Goal: Contribute content: Add original content to the website for others to see

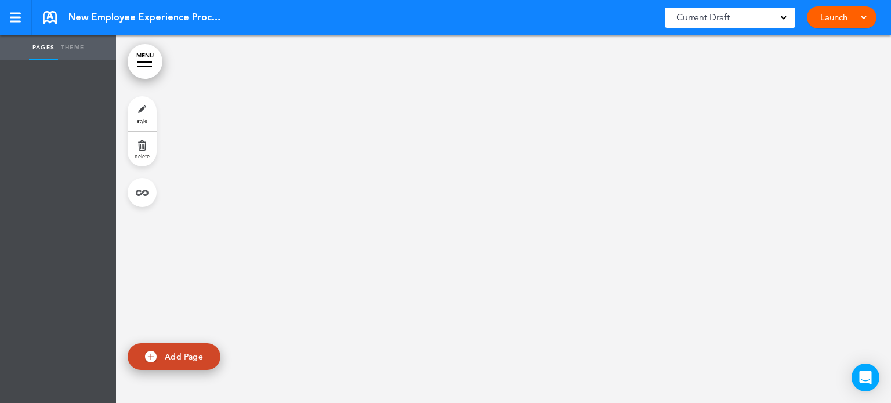
click at [183, 347] on link "Add Page" at bounding box center [174, 357] width 93 height 27
type input "********"
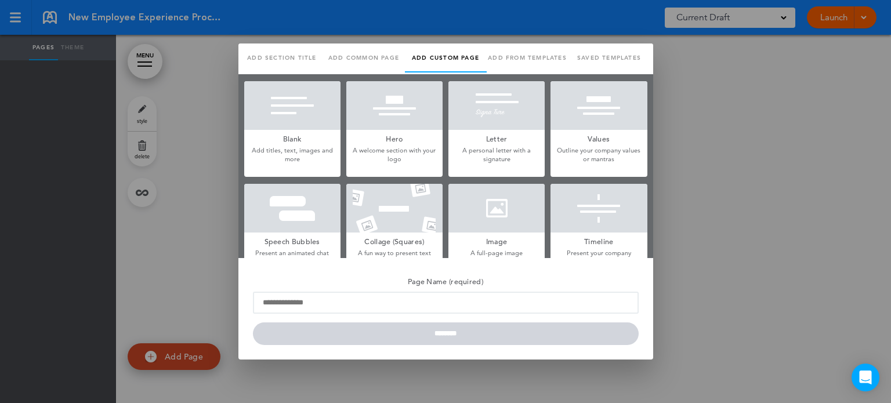
click at [524, 56] on link "Add from templates" at bounding box center [528, 58] width 82 height 29
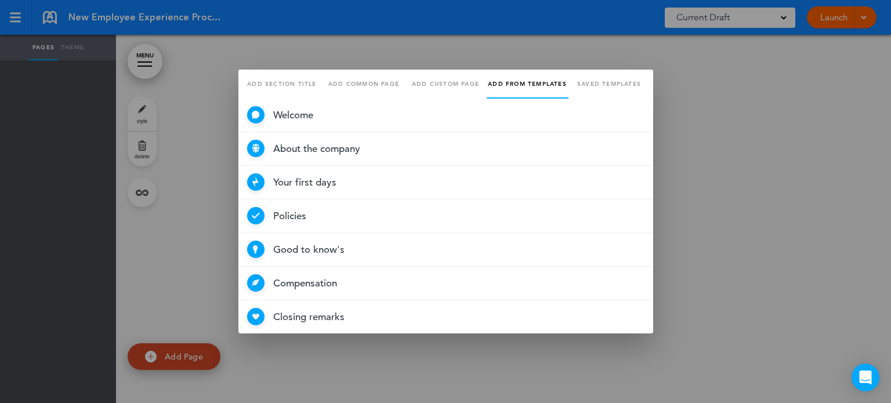
click at [291, 83] on link "Add section title" at bounding box center [282, 84] width 82 height 29
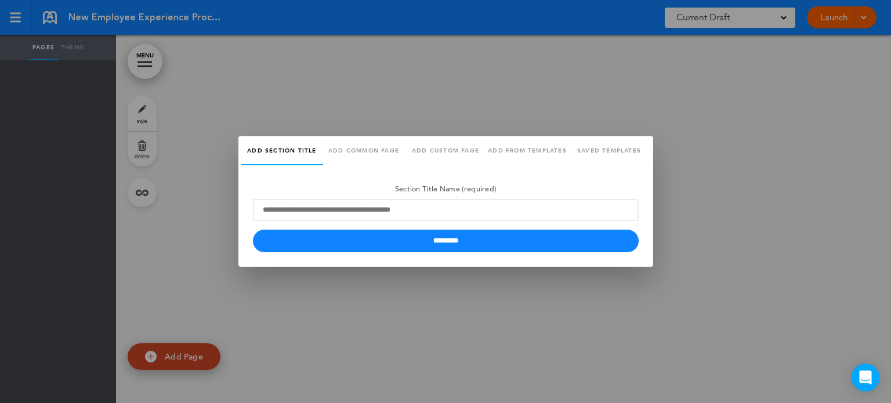
click at [374, 150] on link "Add common page" at bounding box center [364, 150] width 82 height 29
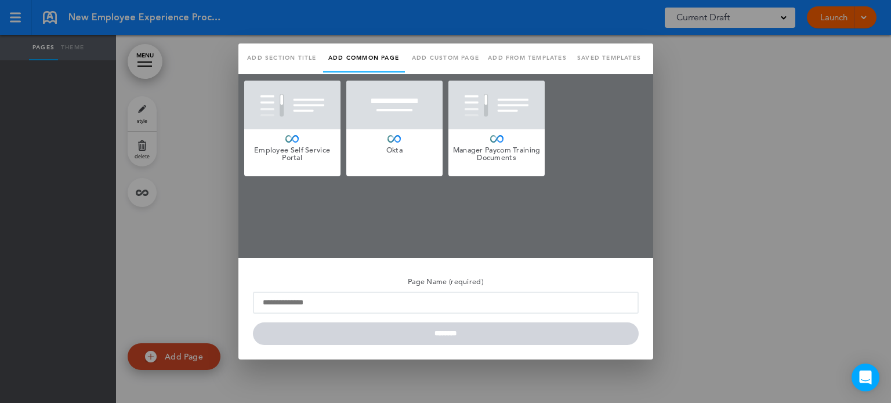
click at [272, 68] on link "Add section title" at bounding box center [282, 58] width 82 height 29
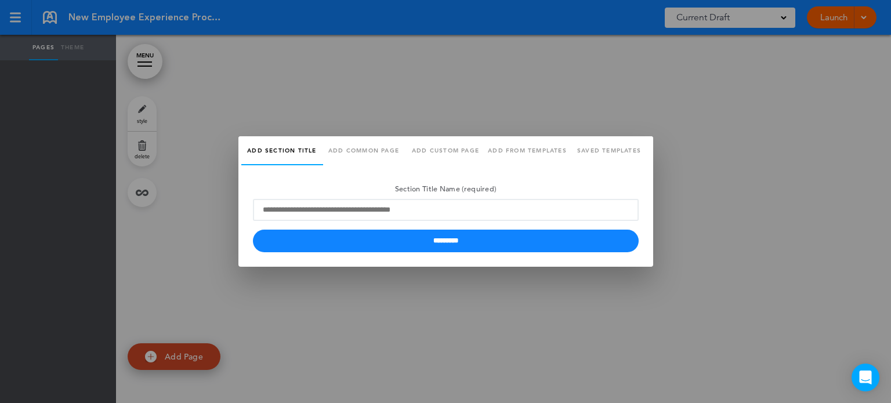
click at [485, 170] on div "Section Title Name (required) *********" at bounding box center [446, 216] width 415 height 102
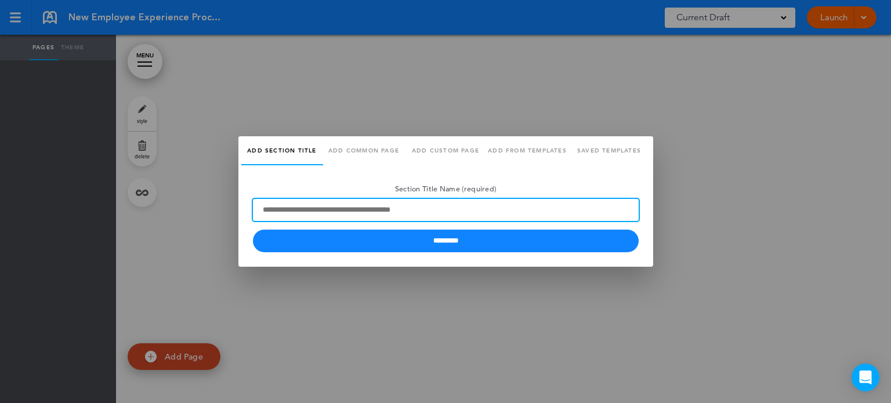
click at [429, 208] on input "Section Title Name (required)" at bounding box center [446, 210] width 386 height 22
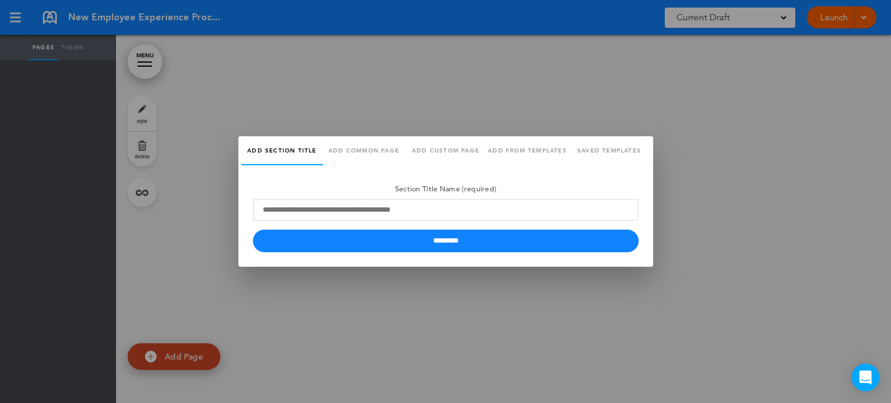
click at [359, 146] on link "Add common page" at bounding box center [364, 150] width 82 height 29
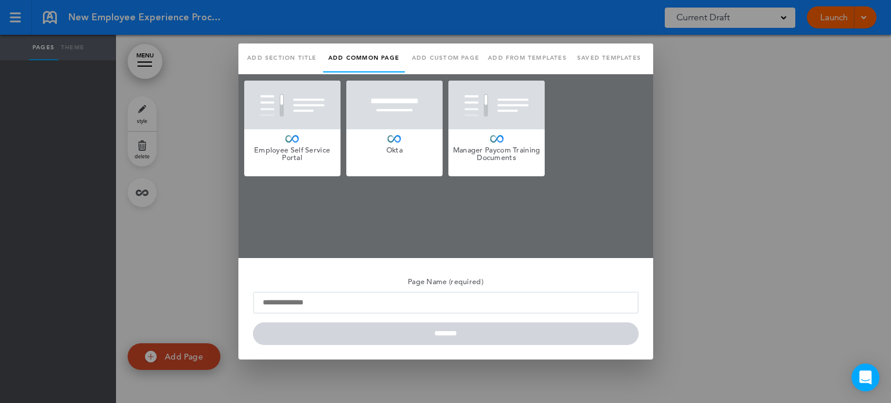
click at [432, 56] on link "Add custom page" at bounding box center [446, 58] width 82 height 29
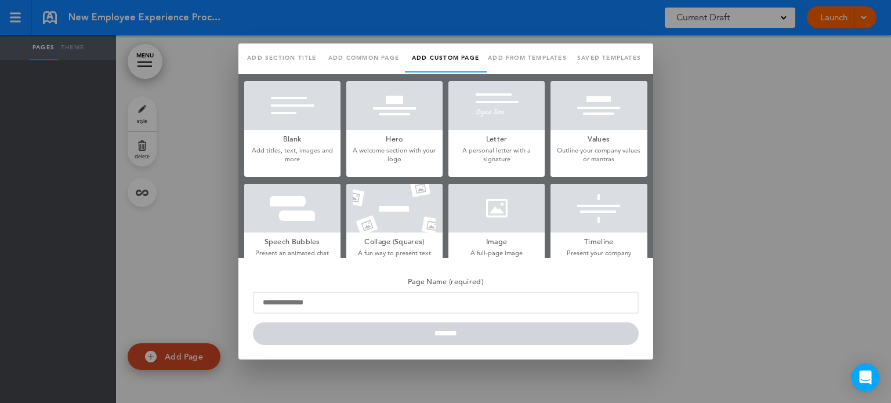
click at [304, 122] on div at bounding box center [292, 105] width 96 height 49
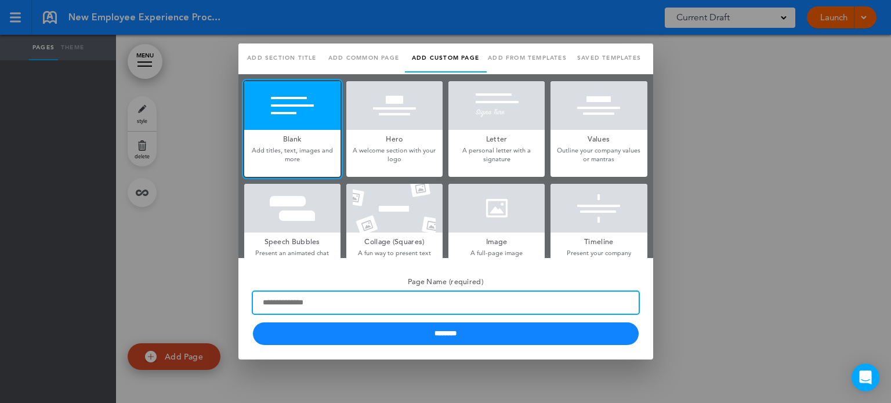
click at [357, 303] on input "Page Name (required)" at bounding box center [446, 303] width 386 height 22
click at [309, 301] on input "Page Name (required)" at bounding box center [446, 303] width 386 height 22
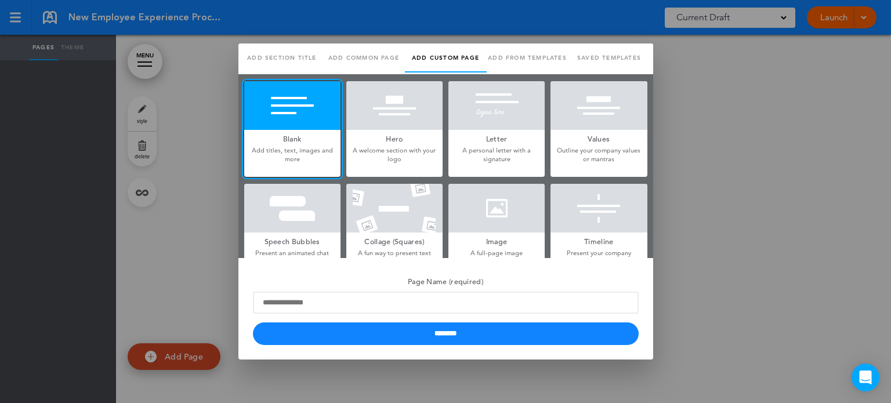
click at [529, 51] on link "Add from templates" at bounding box center [528, 58] width 82 height 29
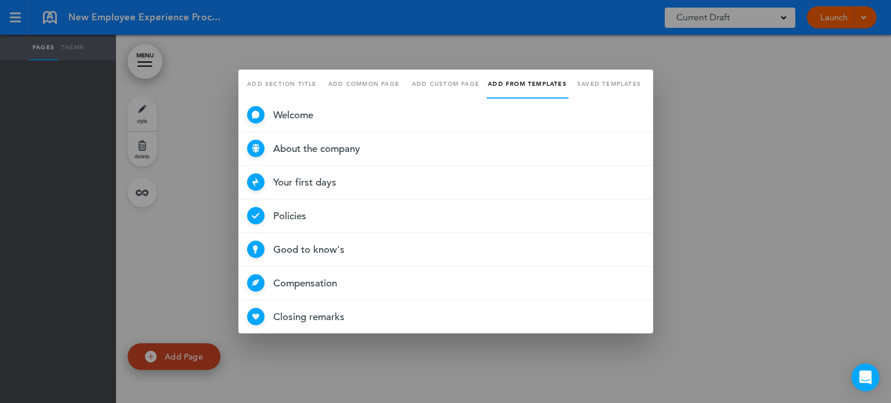
click at [446, 77] on link "Add custom page" at bounding box center [446, 84] width 82 height 29
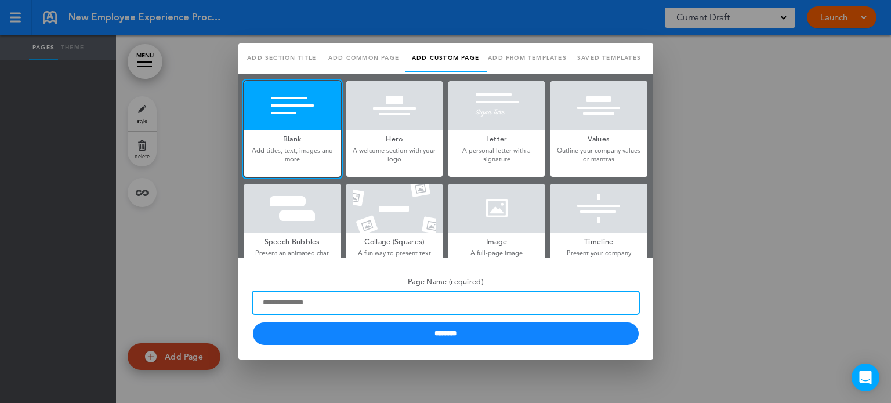
click at [315, 306] on input "Page Name (required)" at bounding box center [446, 303] width 386 height 22
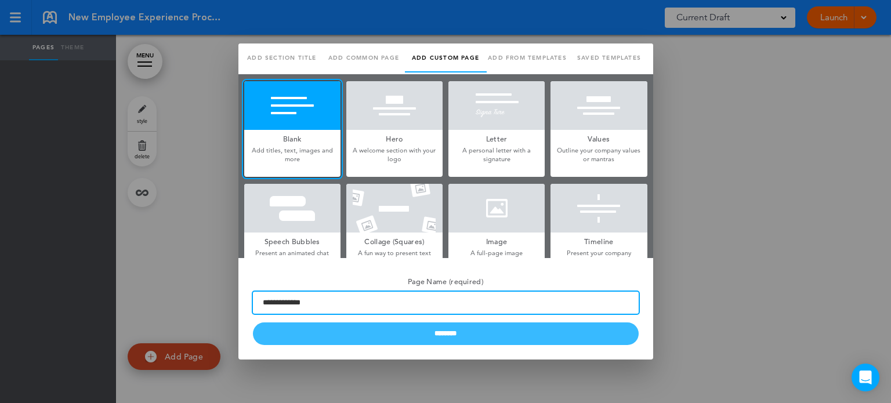
type input "**********"
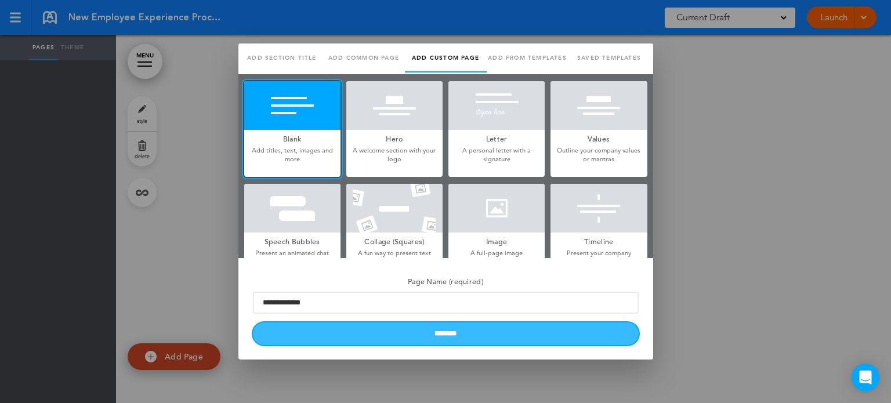
click at [418, 342] on input "********" at bounding box center [446, 334] width 386 height 23
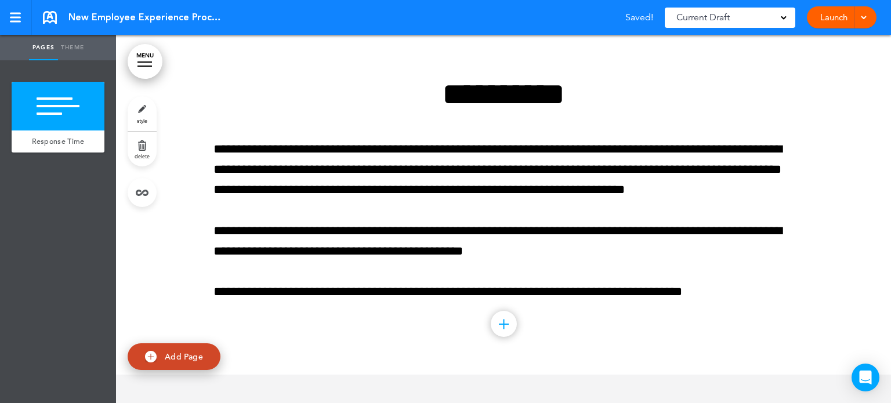
click at [136, 107] on link "style" at bounding box center [142, 113] width 29 height 35
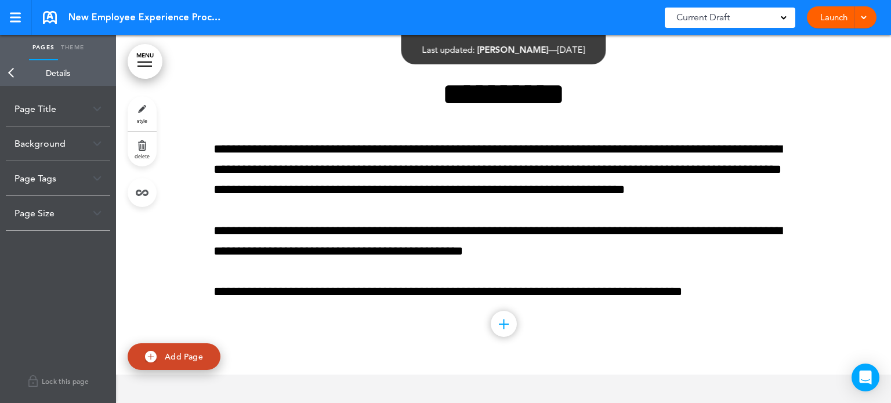
click at [81, 53] on link "Theme" at bounding box center [72, 48] width 29 height 26
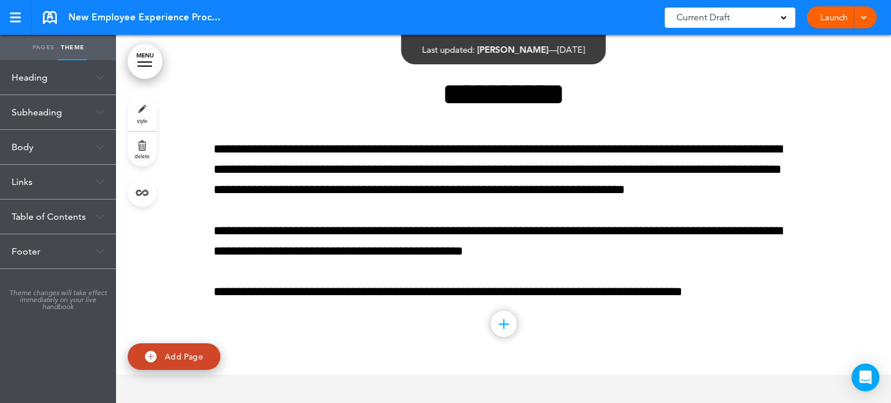
click at [36, 44] on link "Pages" at bounding box center [43, 48] width 29 height 26
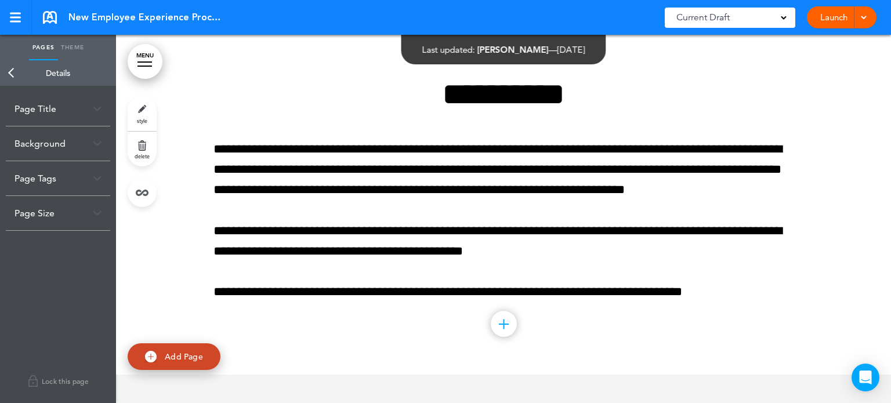
click at [12, 69] on link "Back" at bounding box center [11, 73] width 23 height 26
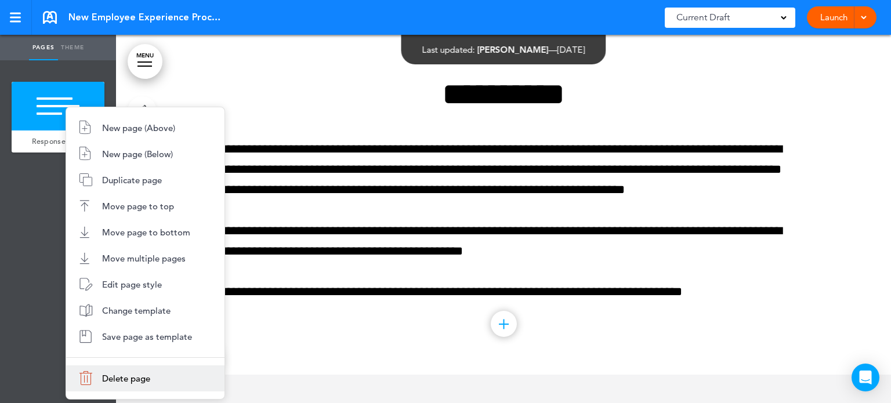
click at [137, 380] on span "Delete page" at bounding box center [126, 378] width 48 height 11
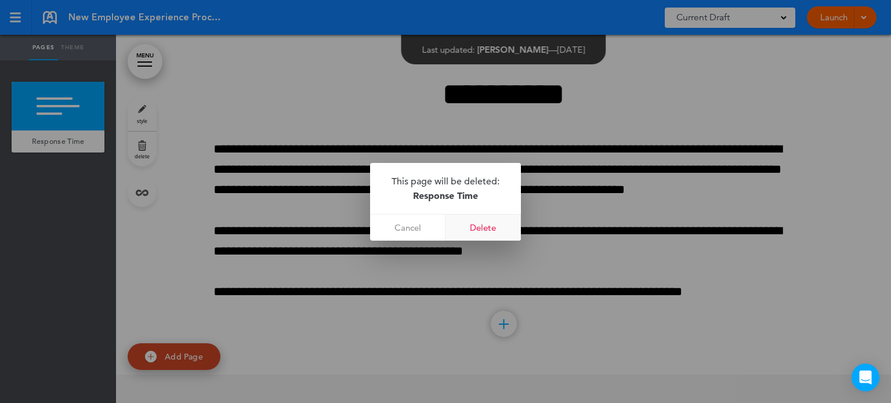
click at [482, 229] on link "Delete" at bounding box center [483, 228] width 75 height 26
